Goal: Task Accomplishment & Management: Use online tool/utility

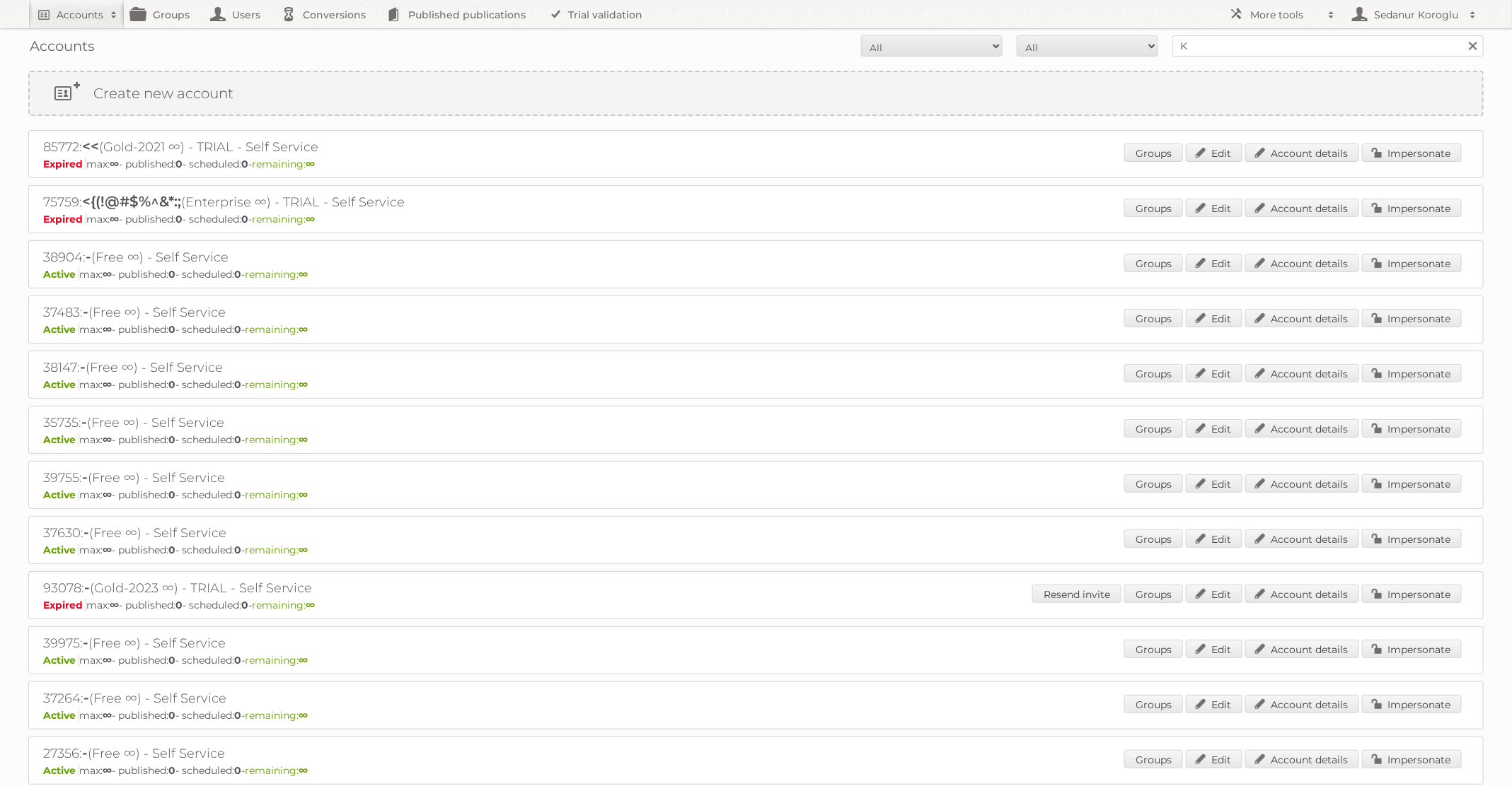
type input "Kruidvat"
click at [1461, 35] on input "Search" at bounding box center [1472, 46] width 21 height 21
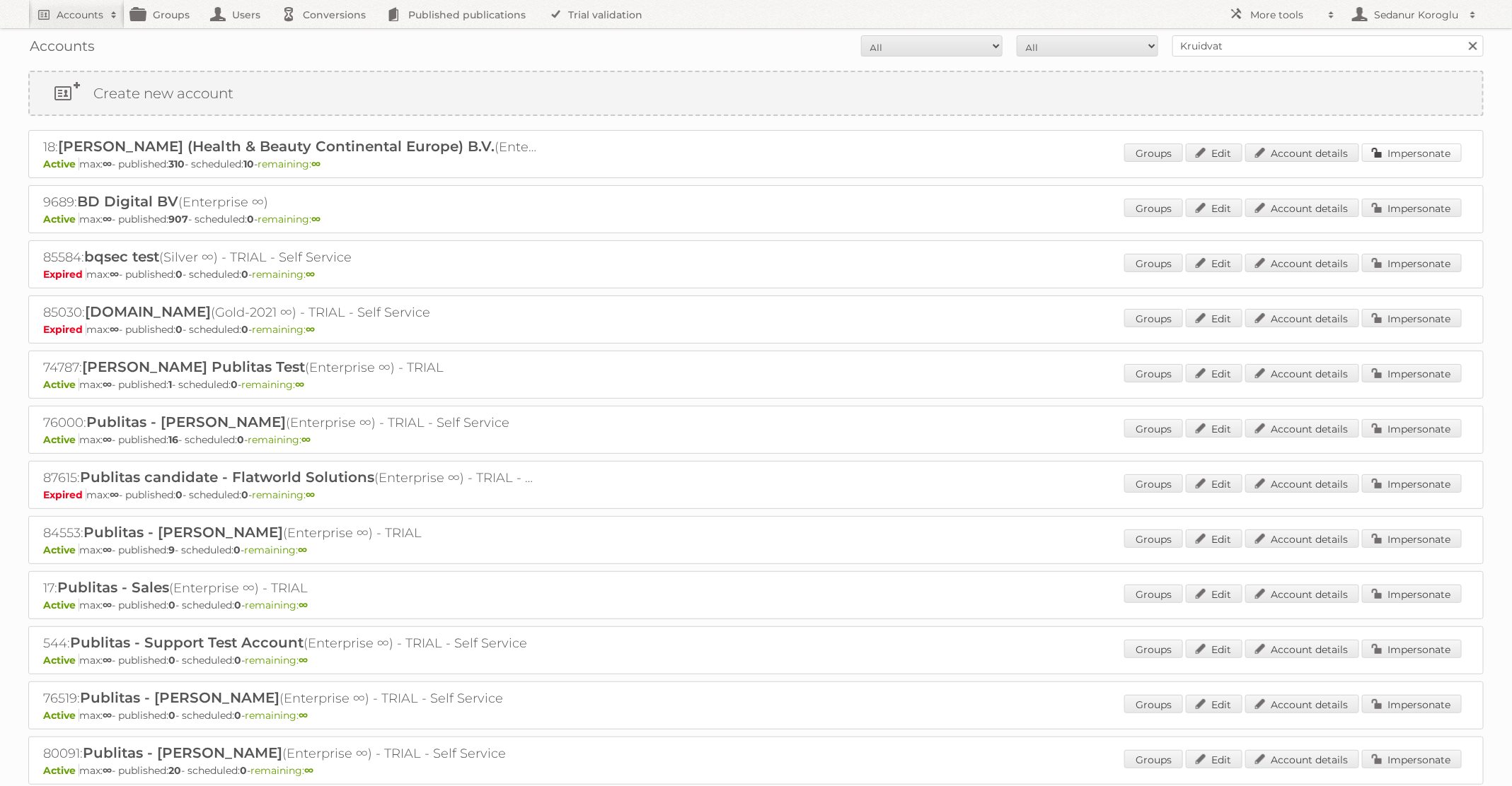
click at [1437, 151] on link "Impersonate" at bounding box center [1412, 152] width 99 height 19
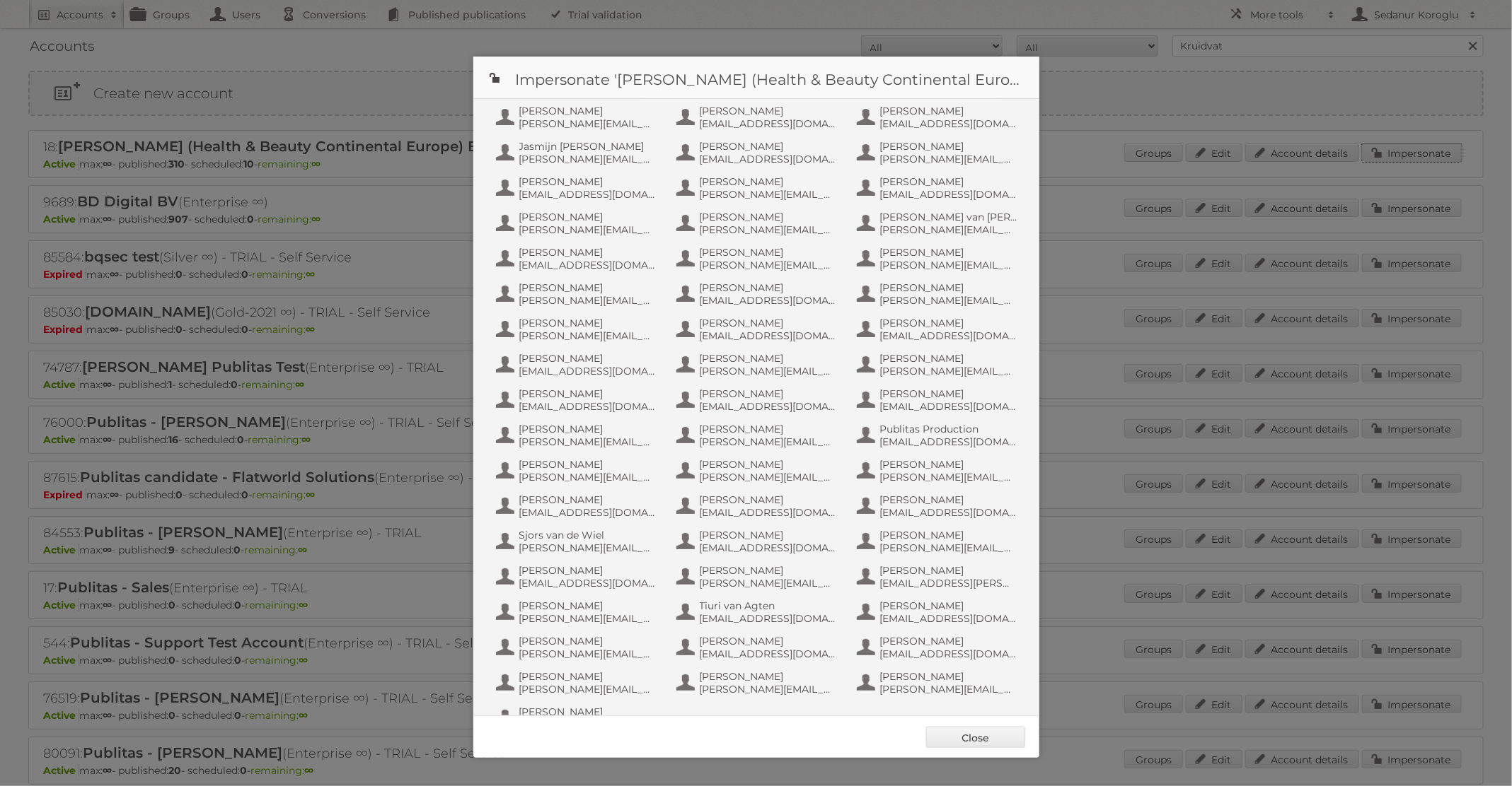
scroll to position [629, 0]
click at [920, 398] on span "Publitas Production" at bounding box center [948, 395] width 137 height 13
